Goal: Navigation & Orientation: Understand site structure

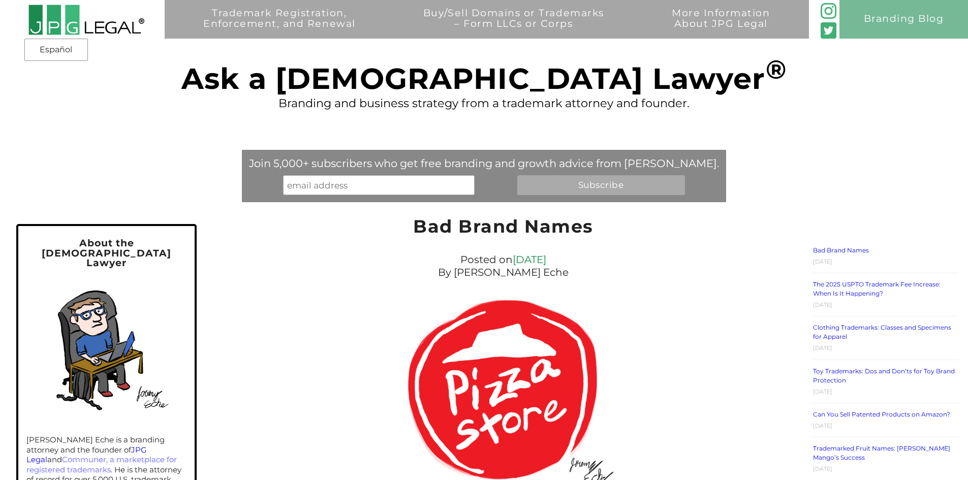
click at [75, 25] on img at bounding box center [86, 19] width 116 height 31
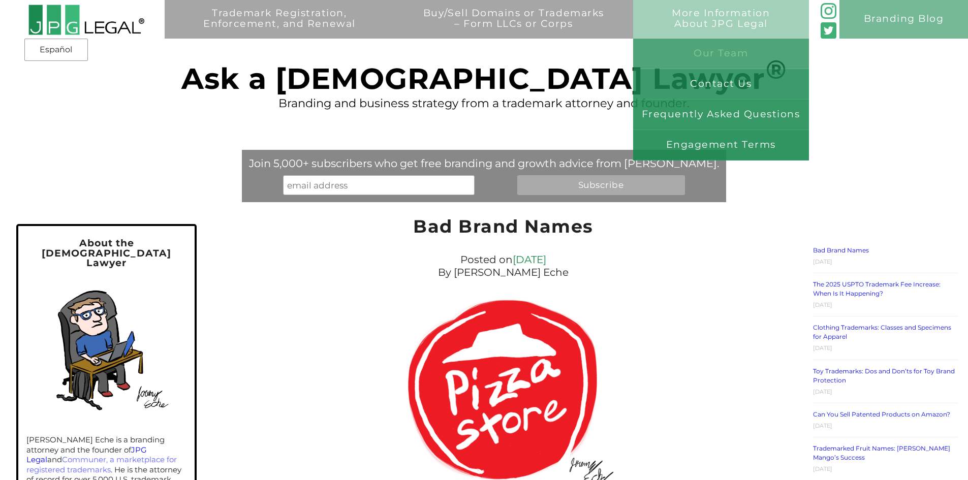
click at [712, 53] on link "Our Team" at bounding box center [721, 54] width 176 height 30
click at [719, 111] on link "Frequently Asked Questions" at bounding box center [721, 115] width 176 height 30
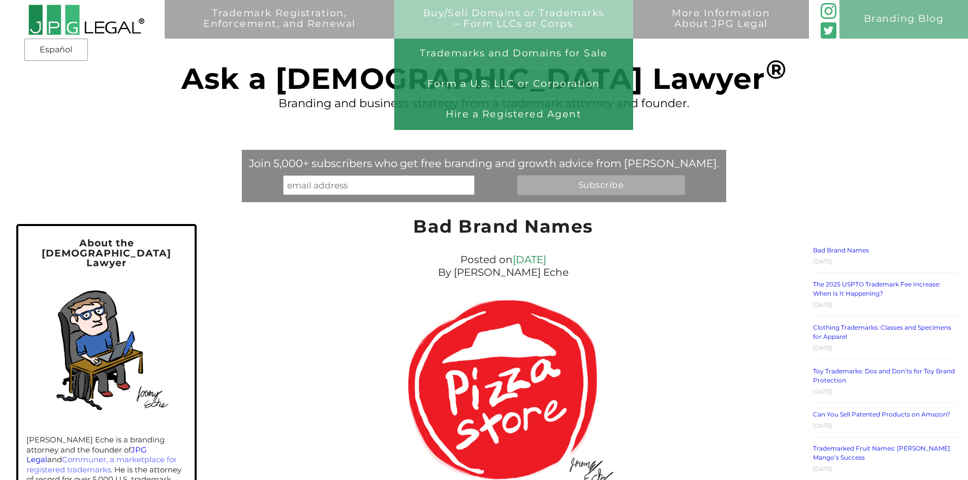
click at [451, 27] on link "Buy/Sell Domains or Trademarks – Form LLCs or Corps" at bounding box center [513, 27] width 239 height 39
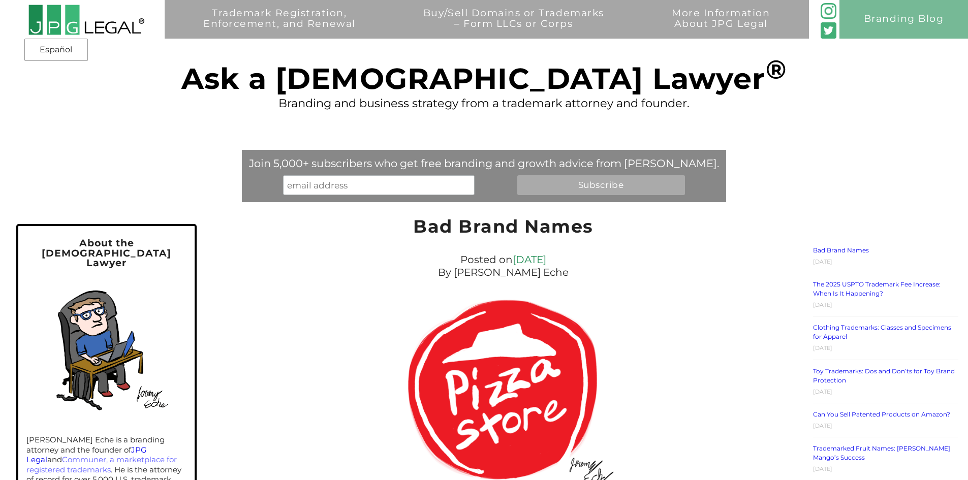
click at [85, 34] on img at bounding box center [86, 19] width 116 height 31
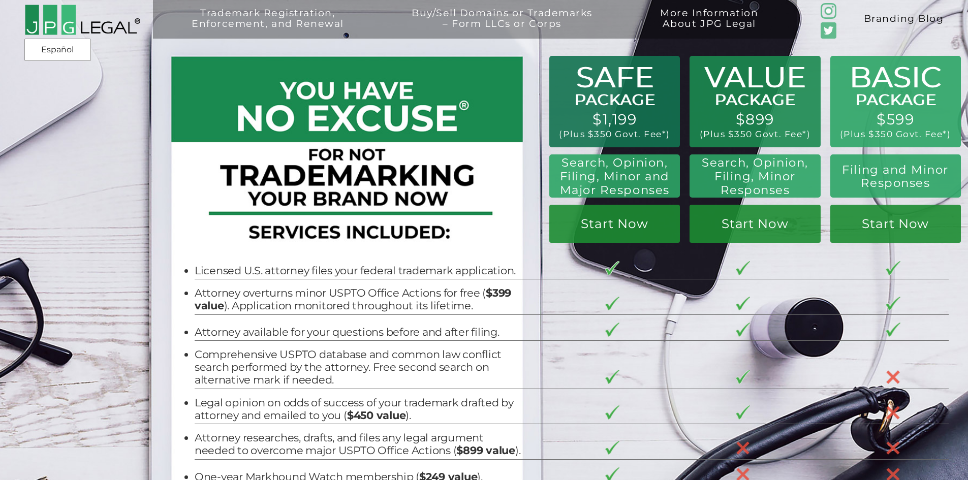
click at [891, 16] on link "Branding Blog" at bounding box center [903, 19] width 129 height 39
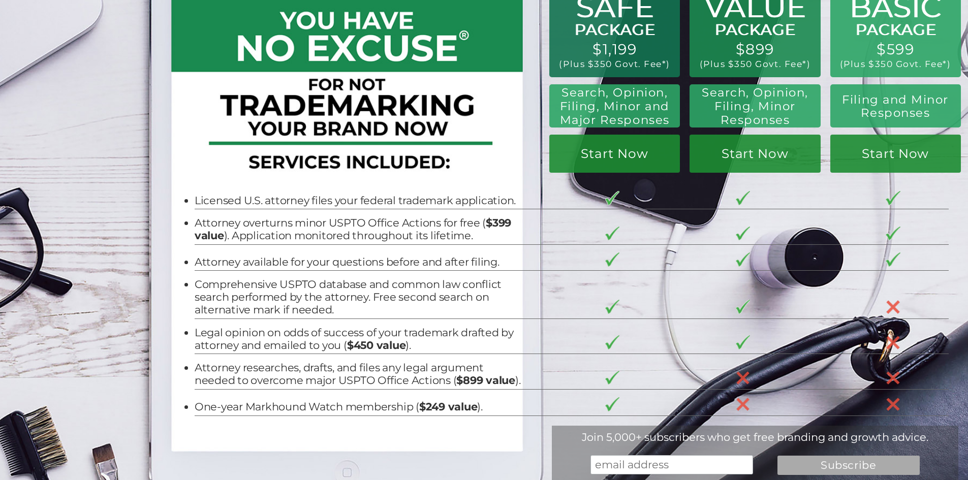
scroll to position [152, 0]
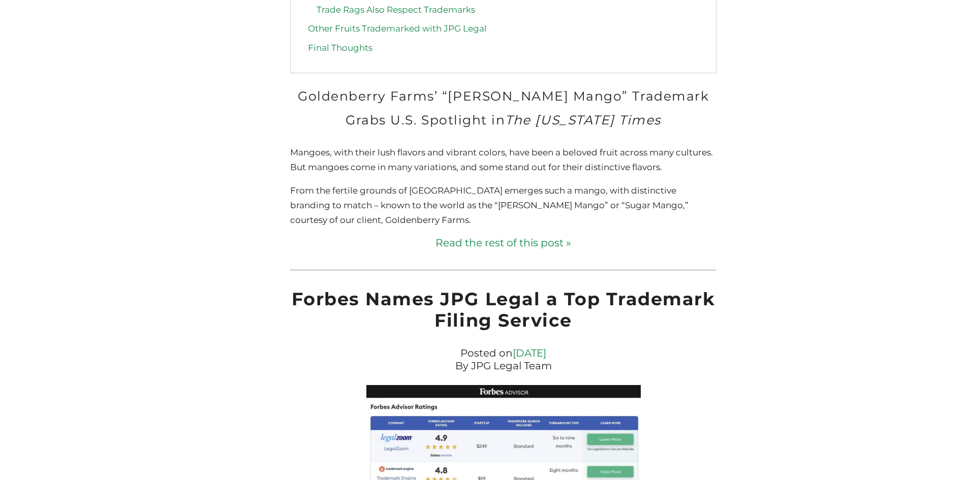
scroll to position [4572, 0]
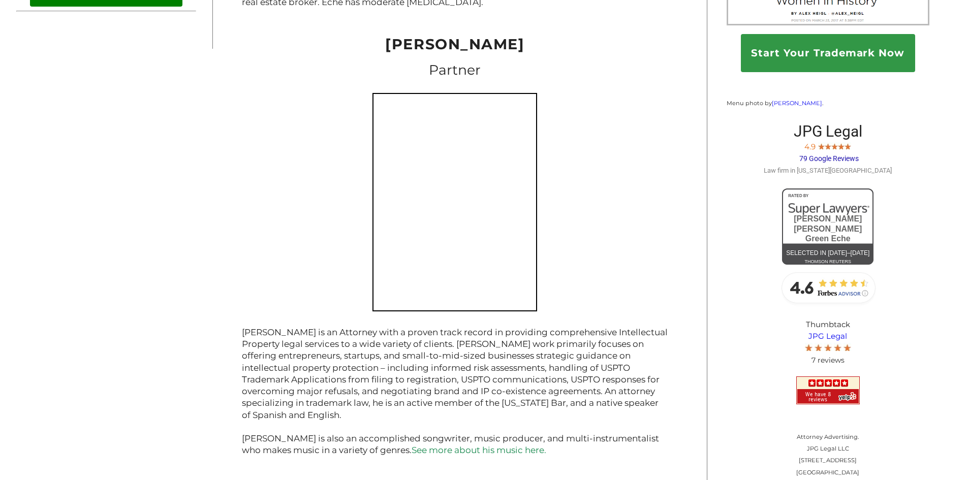
scroll to position [948, 0]
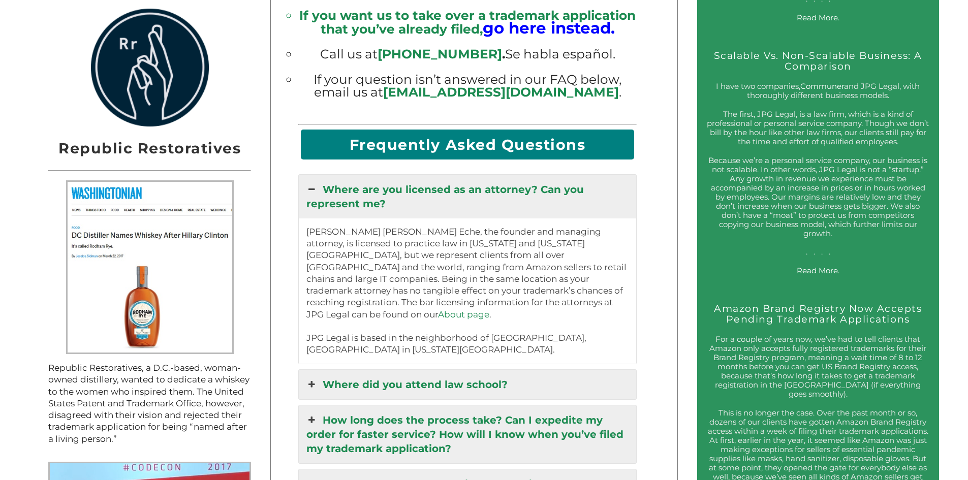
scroll to position [148, 0]
